Goal: Information Seeking & Learning: Learn about a topic

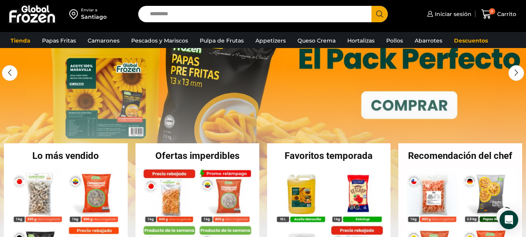
scroll to position [67, 0]
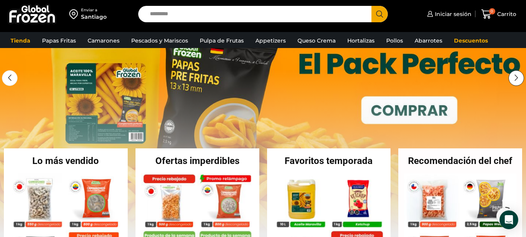
click at [519, 75] on div "Next slide" at bounding box center [517, 78] width 16 height 16
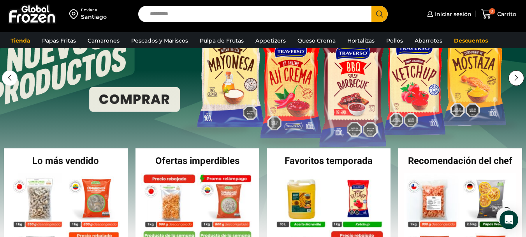
click at [519, 75] on div "Next slide" at bounding box center [517, 78] width 16 height 16
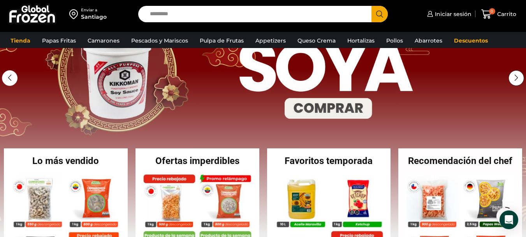
click at [519, 75] on div "Next slide" at bounding box center [517, 78] width 16 height 16
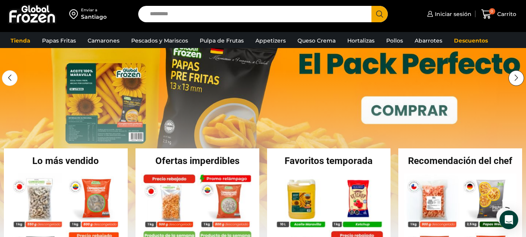
click at [519, 75] on div "Next slide" at bounding box center [517, 78] width 16 height 16
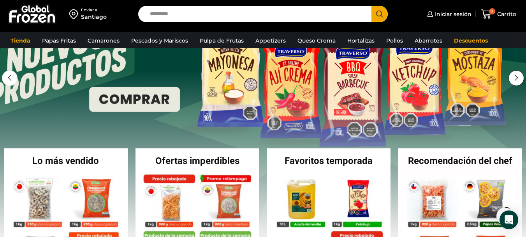
click at [519, 75] on div "Next slide" at bounding box center [517, 78] width 16 height 16
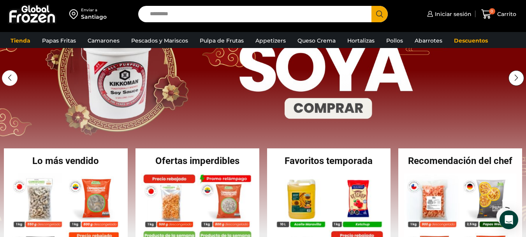
click at [519, 75] on div "Next slide" at bounding box center [517, 78] width 16 height 16
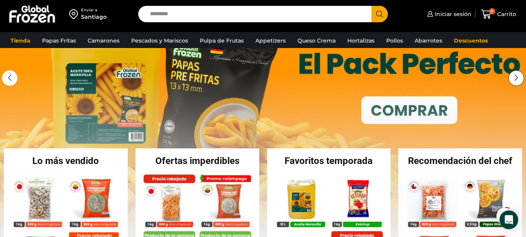
click at [519, 75] on div "Next slide" at bounding box center [517, 78] width 16 height 16
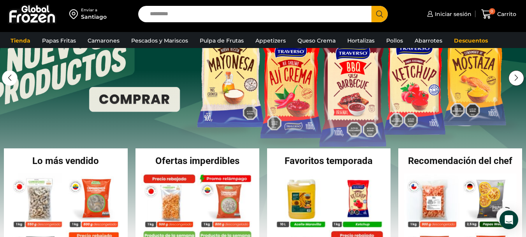
click at [519, 75] on div "Next slide" at bounding box center [517, 78] width 16 height 16
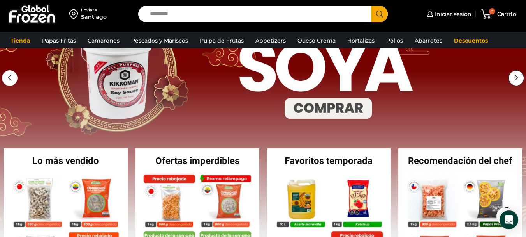
click at [519, 75] on div "Next slide" at bounding box center [517, 78] width 16 height 16
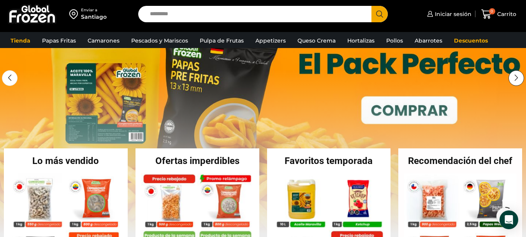
click at [519, 75] on div "Next slide" at bounding box center [517, 78] width 16 height 16
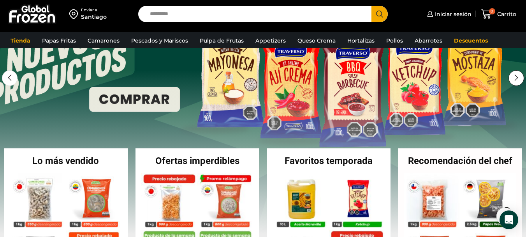
click at [519, 75] on div "Next slide" at bounding box center [517, 78] width 16 height 16
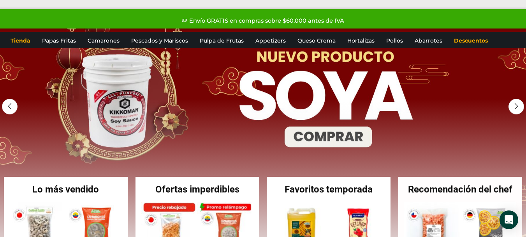
scroll to position [0, 0]
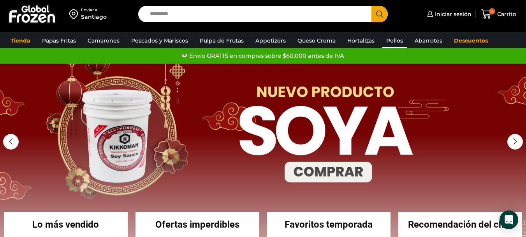
click at [394, 42] on link "Pollos" at bounding box center [395, 40] width 25 height 15
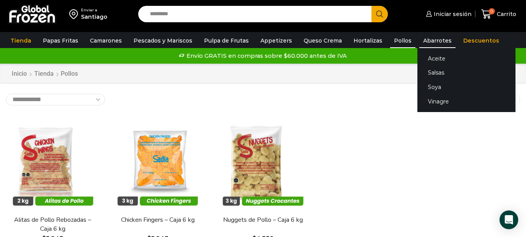
click at [425, 40] on link "Abarrotes" at bounding box center [438, 40] width 36 height 15
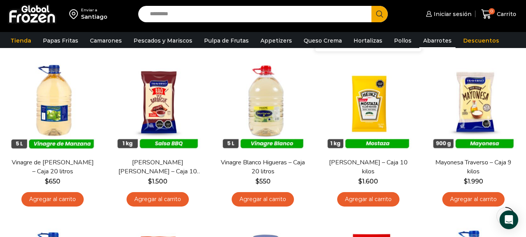
scroll to position [78, 0]
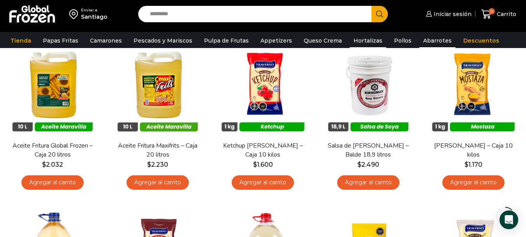
click at [357, 40] on link "Hortalizas" at bounding box center [368, 40] width 37 height 15
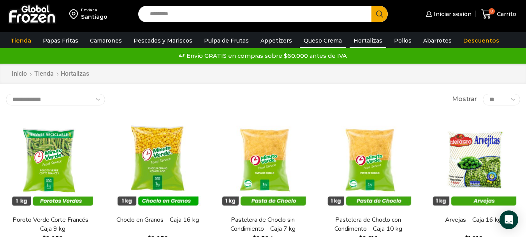
click at [324, 41] on link "Queso Crema" at bounding box center [323, 40] width 46 height 15
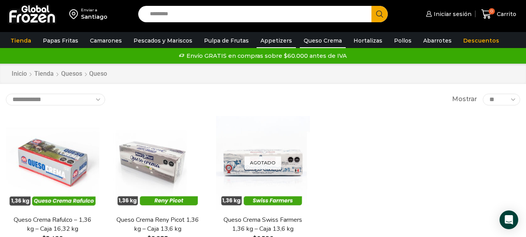
click at [263, 40] on link "Appetizers" at bounding box center [276, 40] width 39 height 15
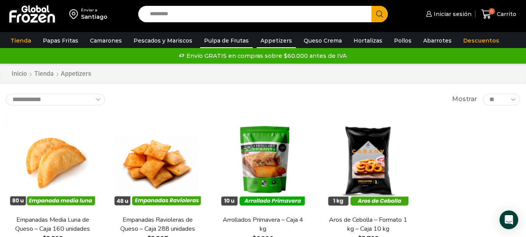
click at [221, 42] on link "Pulpa de Frutas" at bounding box center [226, 40] width 53 height 15
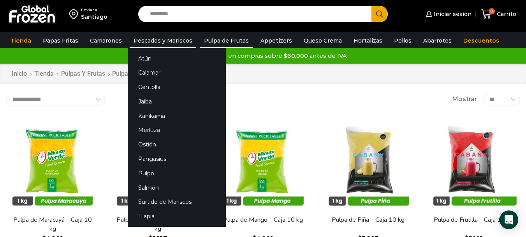
click at [162, 41] on link "Pescados y Mariscos" at bounding box center [163, 40] width 67 height 15
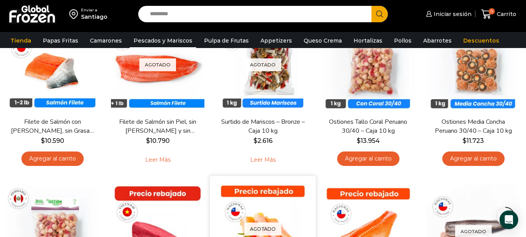
scroll to position [429, 0]
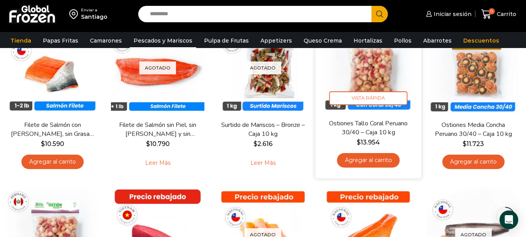
click at [378, 76] on img at bounding box center [368, 66] width 94 height 94
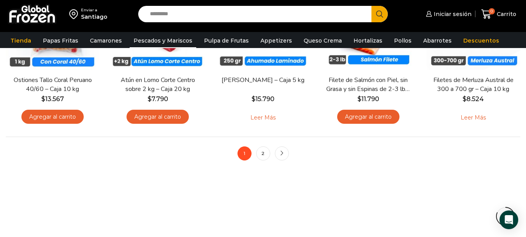
scroll to position [662, 0]
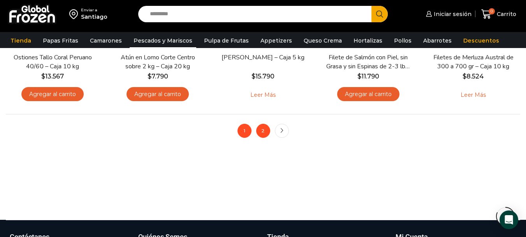
click at [265, 132] on link "2" at bounding box center [263, 131] width 14 height 14
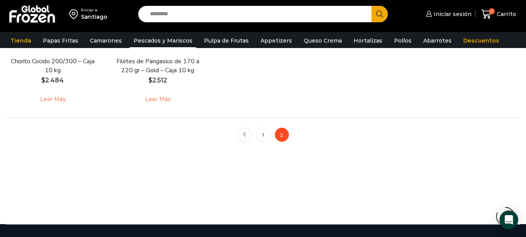
scroll to position [662, 0]
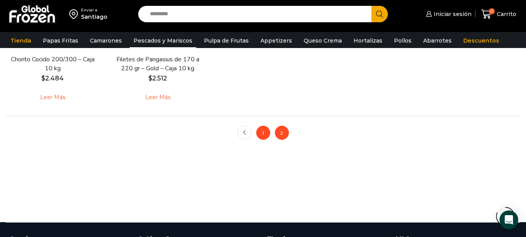
click at [262, 134] on link "1" at bounding box center [263, 132] width 14 height 14
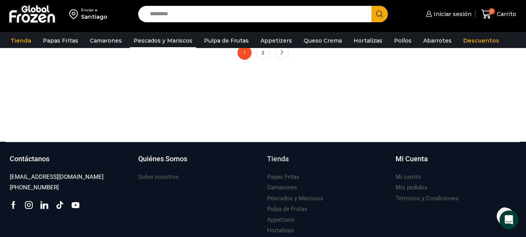
scroll to position [701, 0]
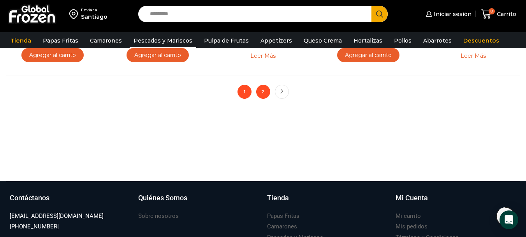
click at [264, 93] on link "2" at bounding box center [263, 92] width 14 height 14
